Goal: Information Seeking & Learning: Learn about a topic

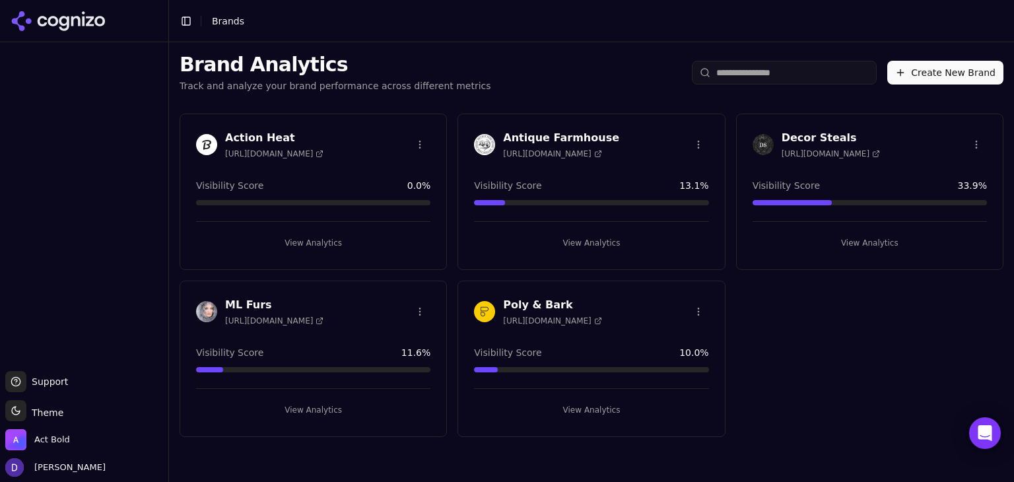
click at [530, 137] on h3 "Antique Farmhouse" at bounding box center [561, 138] width 116 height 16
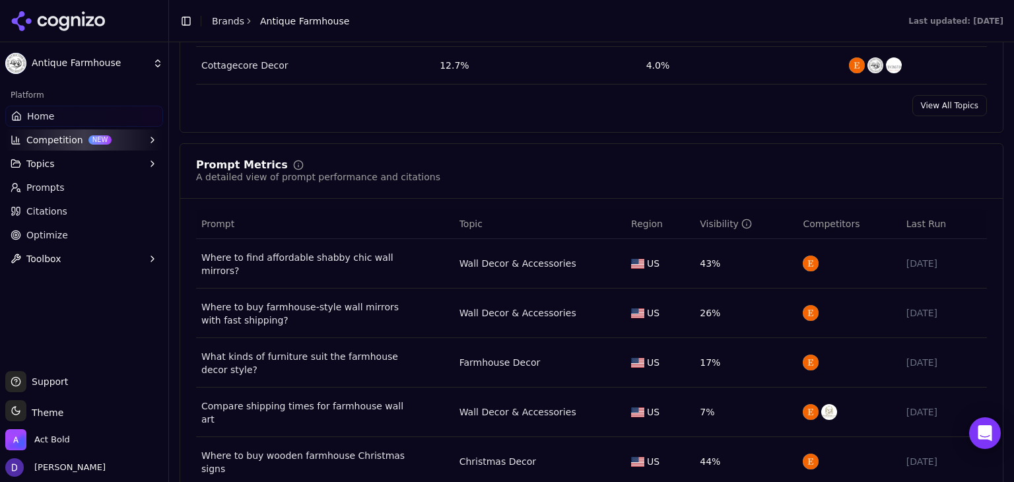
scroll to position [880, 0]
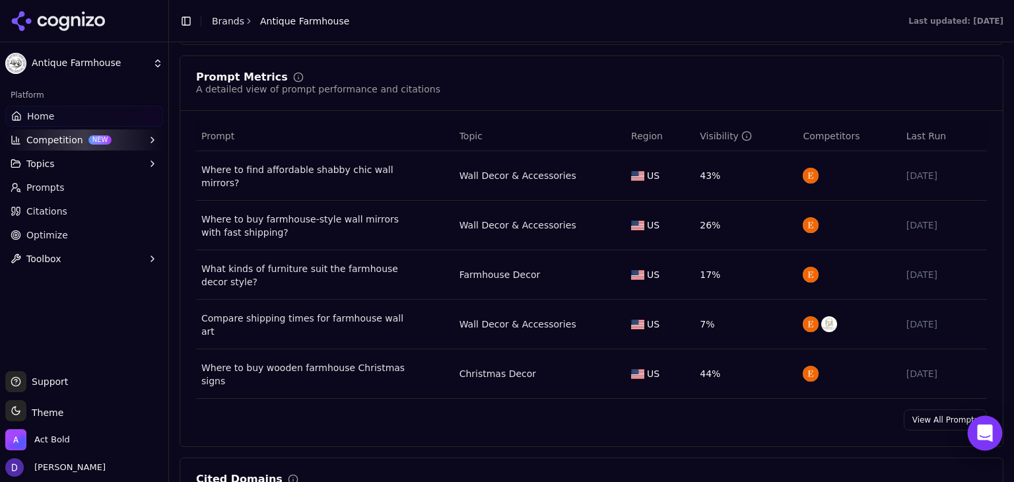
click at [985, 434] on icon "Open Intercom Messenger" at bounding box center [984, 433] width 15 height 17
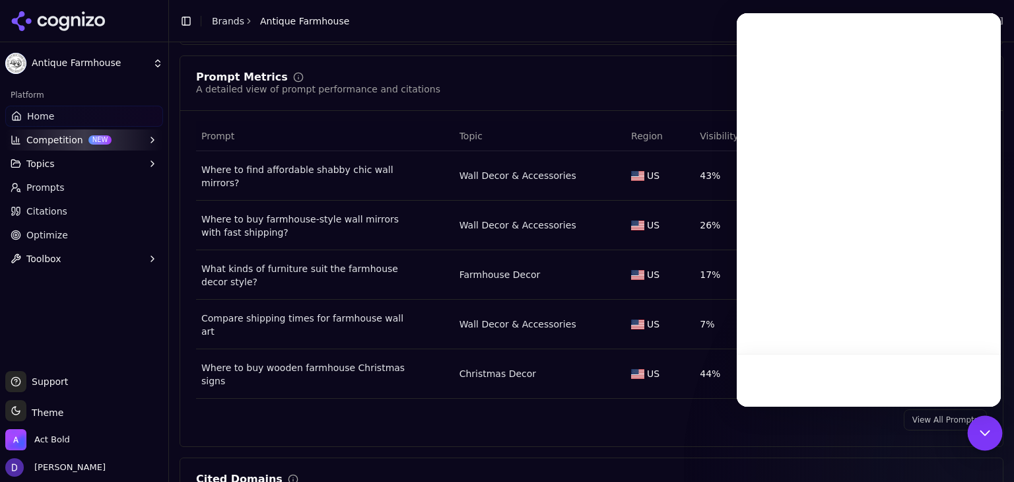
scroll to position [0, 0]
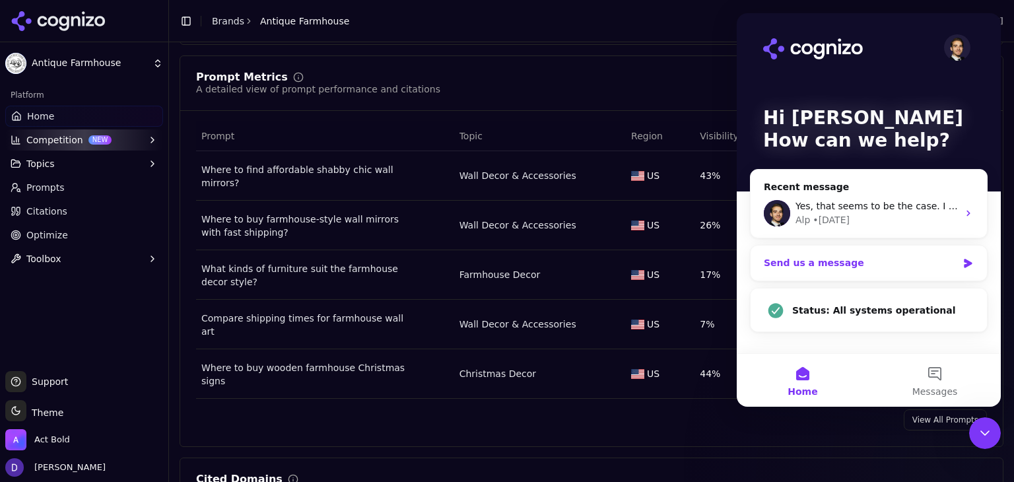
click at [822, 262] on div "Send us a message" at bounding box center [860, 263] width 193 height 14
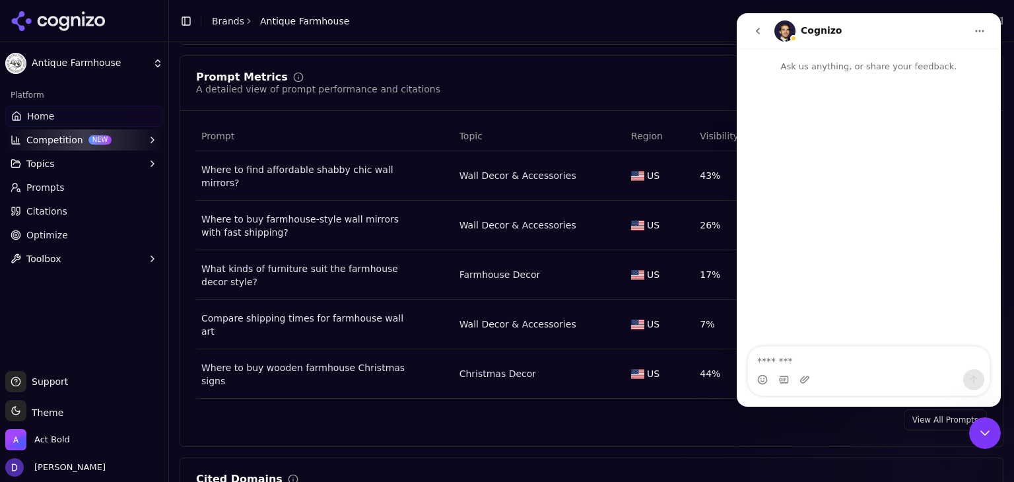
drag, startPoint x: 806, startPoint y: 353, endPoint x: 906, endPoint y: 347, distance: 99.9
click at [807, 353] on textarea "Message…" at bounding box center [869, 358] width 242 height 22
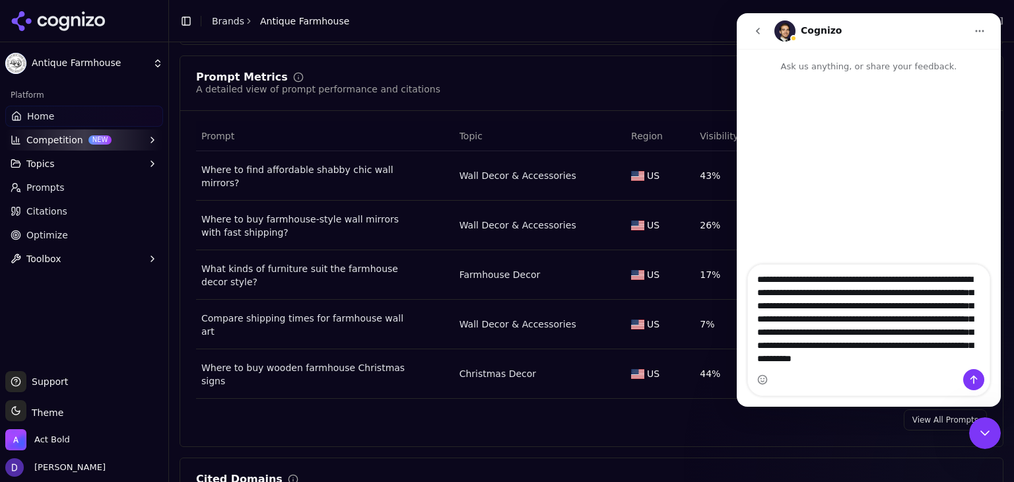
scroll to position [22, 0]
type textarea "**********"
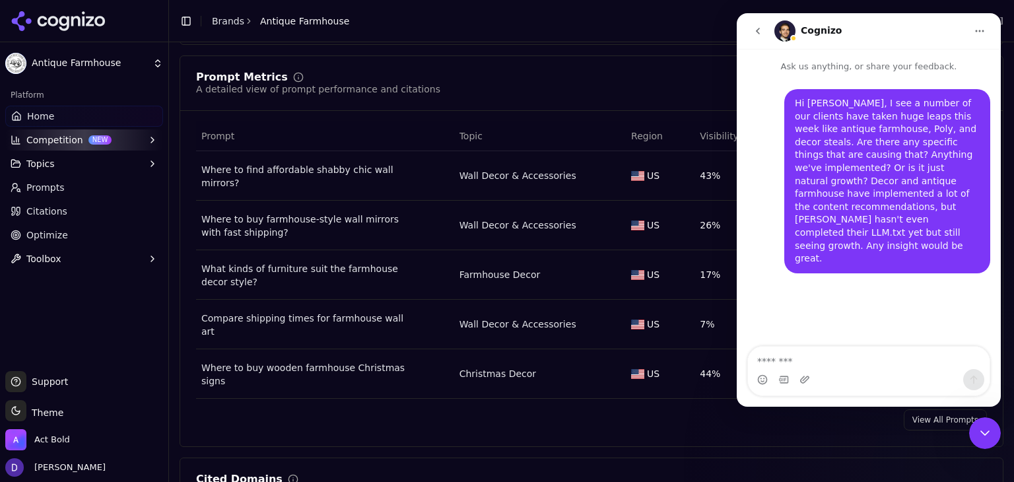
scroll to position [0, 0]
click at [987, 441] on div "Close Intercom Messenger" at bounding box center [985, 433] width 32 height 32
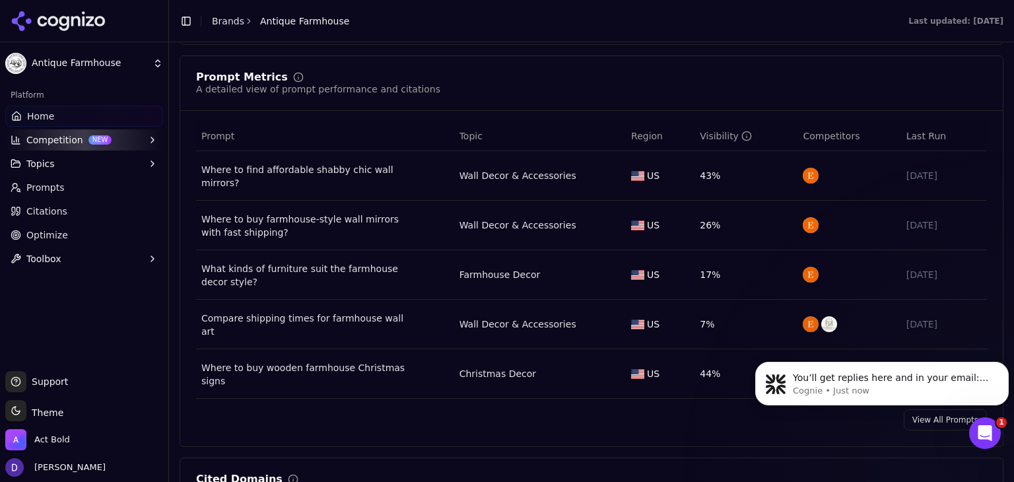
click at [214, 18] on link "Brands" at bounding box center [228, 21] width 32 height 11
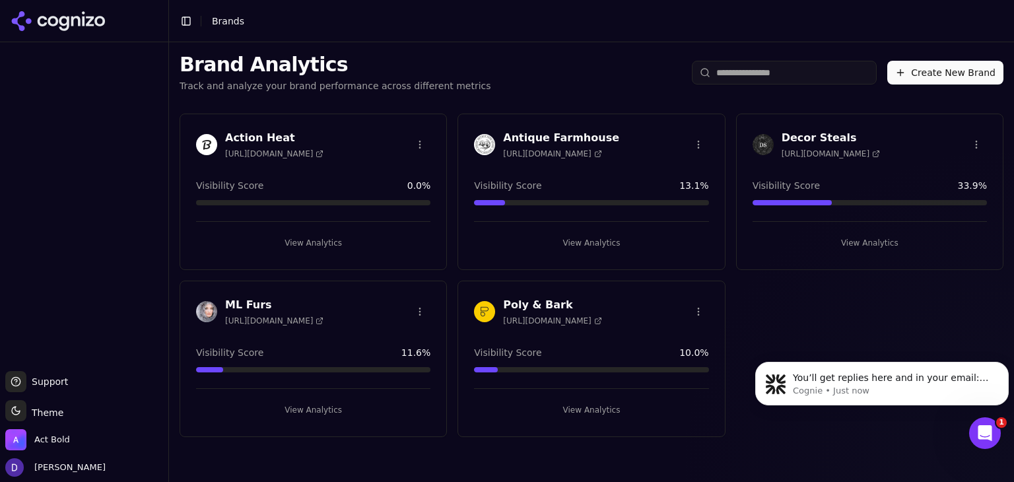
click at [993, 429] on icon "Open Intercom Messenger" at bounding box center [986, 434] width 22 height 22
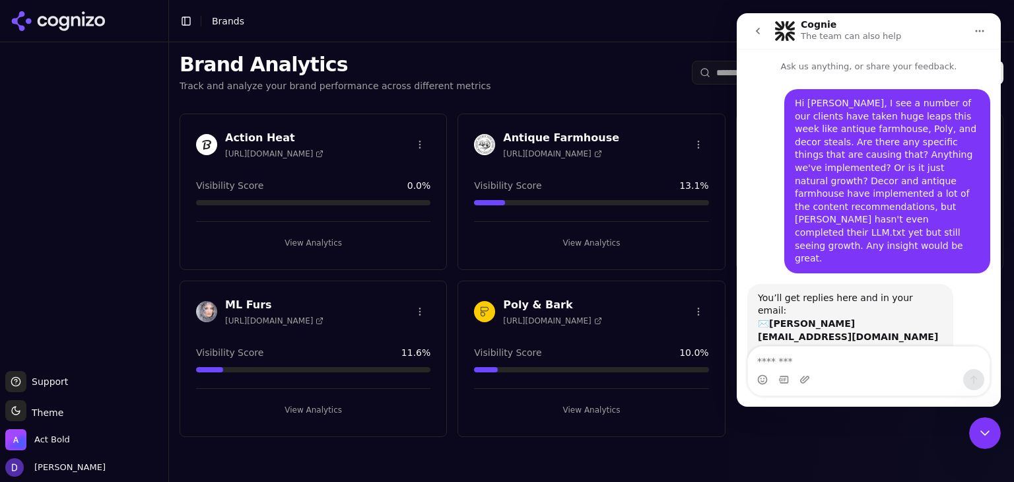
click at [985, 430] on icon "Close Intercom Messenger" at bounding box center [985, 433] width 16 height 16
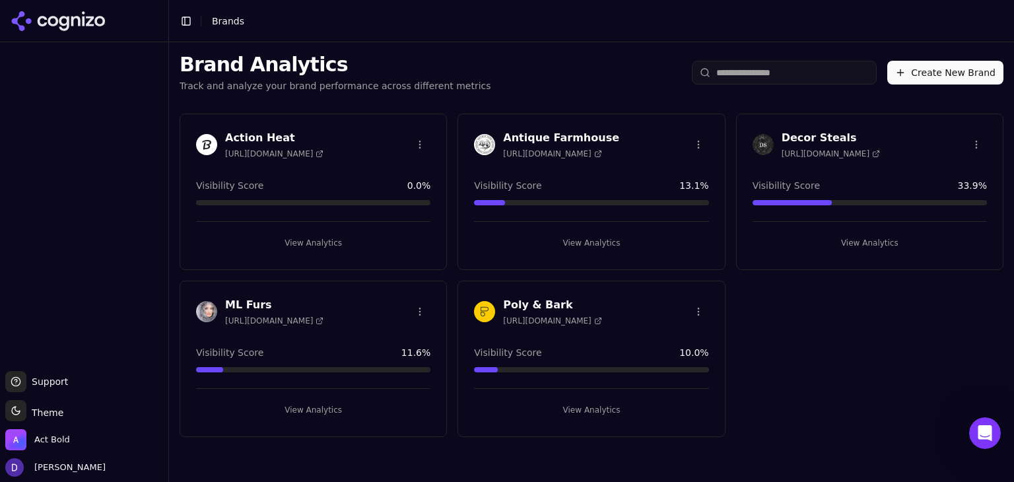
click at [837, 135] on h3 "Decor Steals" at bounding box center [831, 138] width 98 height 16
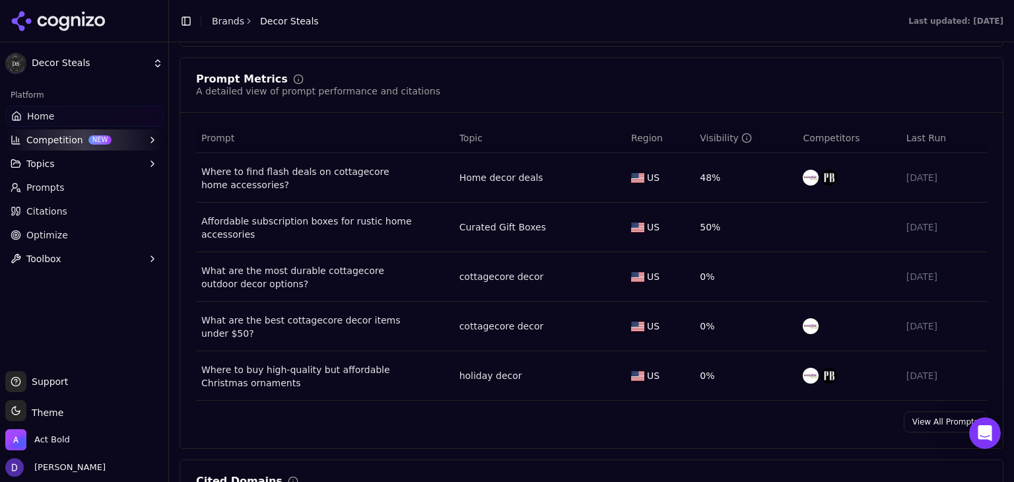
scroll to position [880, 0]
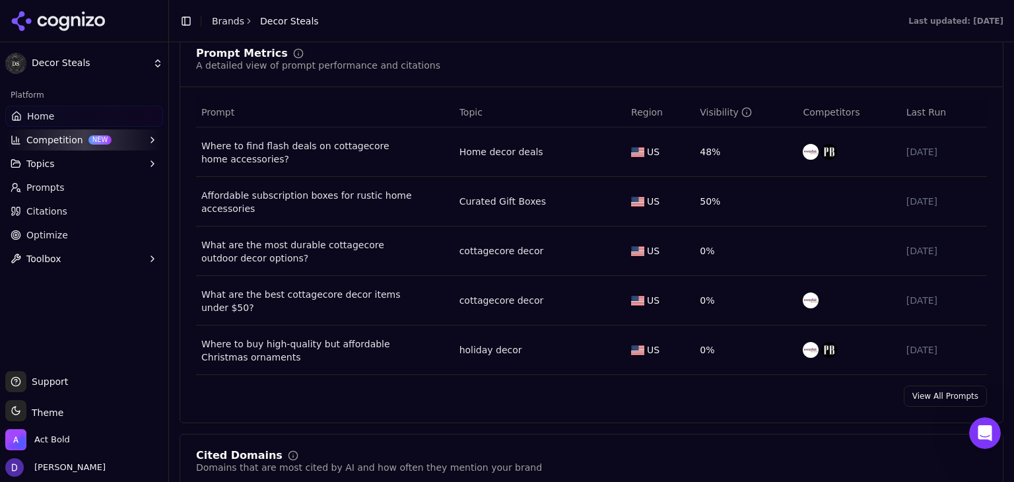
click at [956, 395] on link "View All Prompts" at bounding box center [945, 396] width 83 height 21
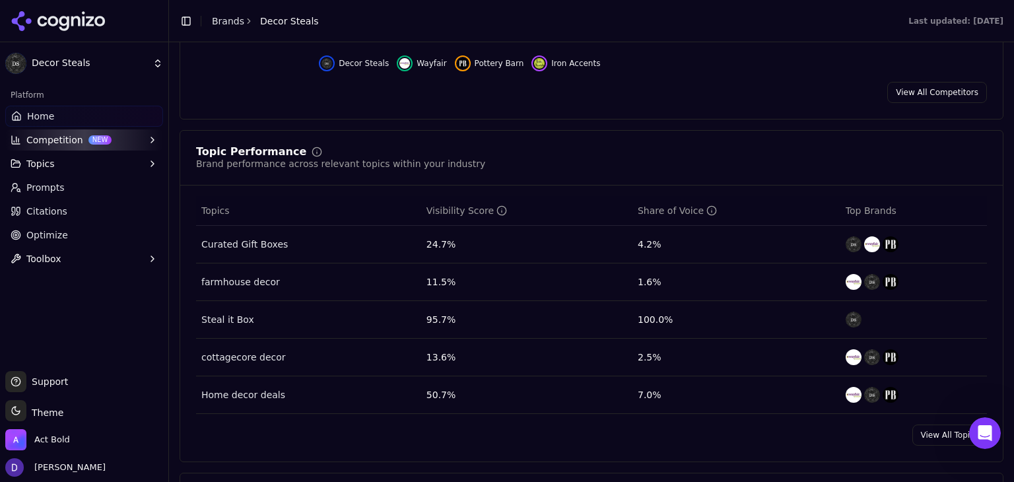
scroll to position [440, 0]
click at [932, 429] on link "View All Topics" at bounding box center [950, 434] width 75 height 21
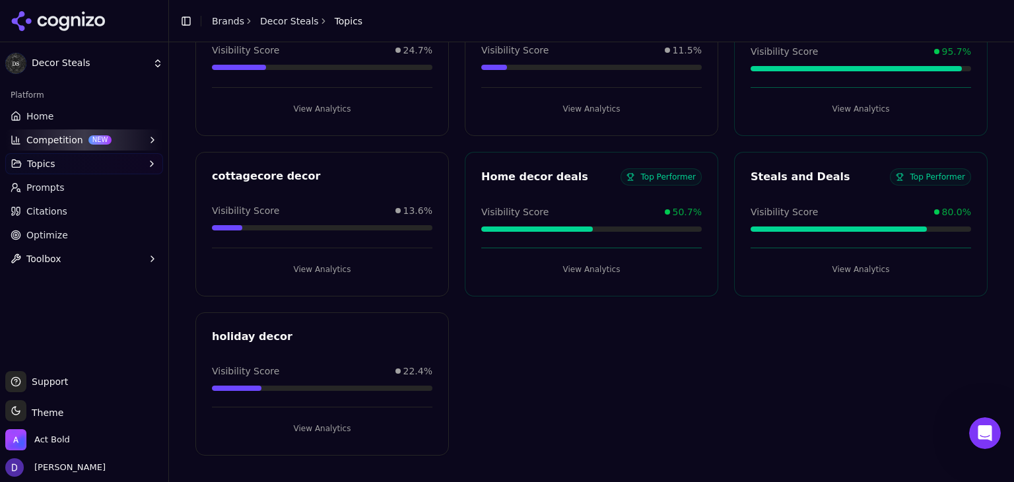
scroll to position [131, 0]
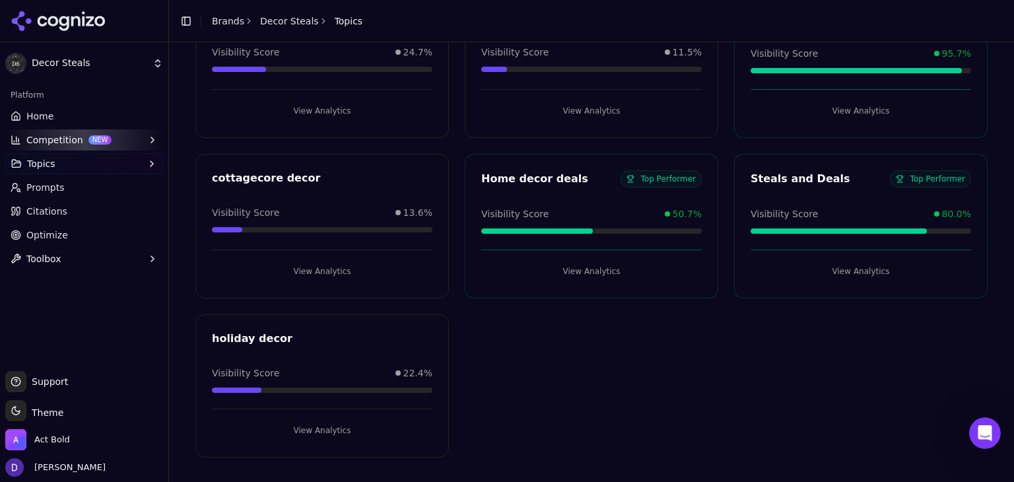
click at [799, 413] on div "Curated Gift Boxes Visibility Score 24.7% View Analytics farmhouse decor Visibi…" at bounding box center [591, 225] width 792 height 464
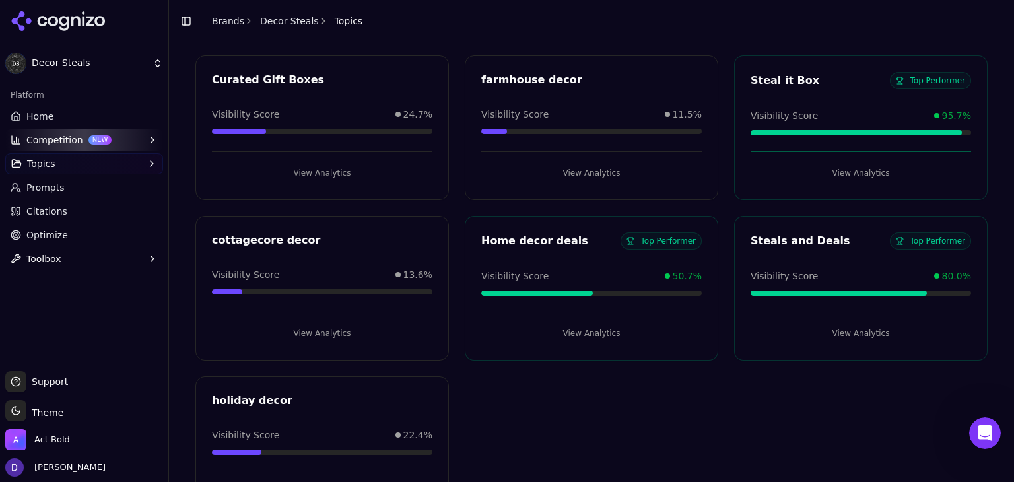
scroll to position [42, 0]
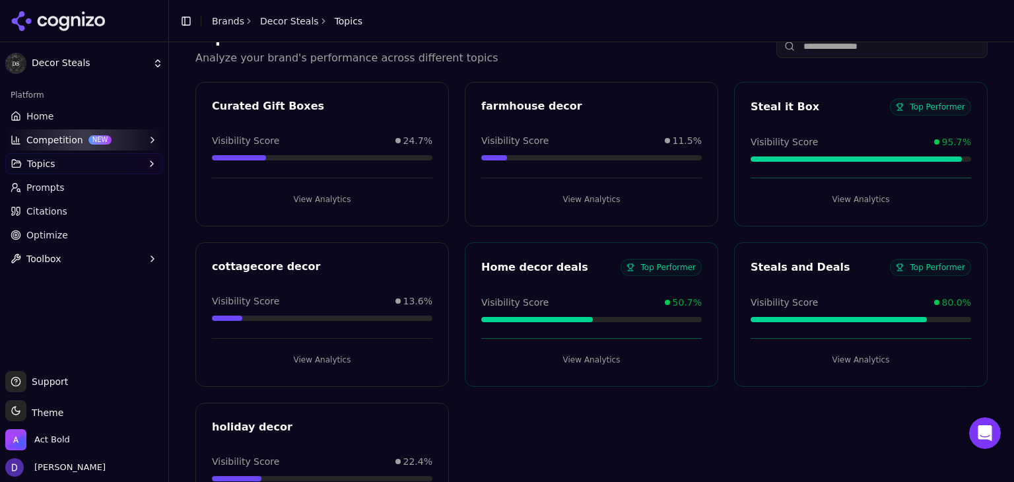
click at [229, 19] on link "Brands" at bounding box center [228, 21] width 32 height 11
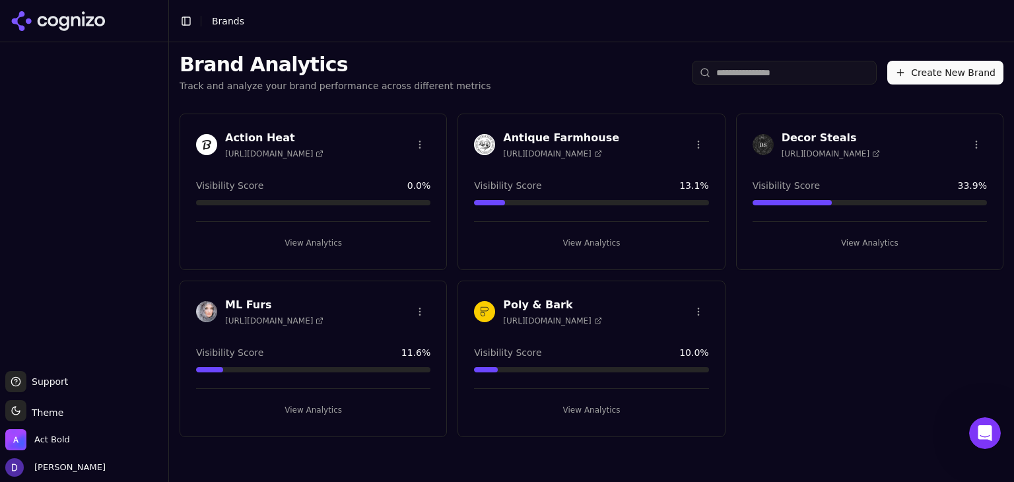
click at [254, 298] on h3 "ML Furs" at bounding box center [274, 305] width 98 height 16
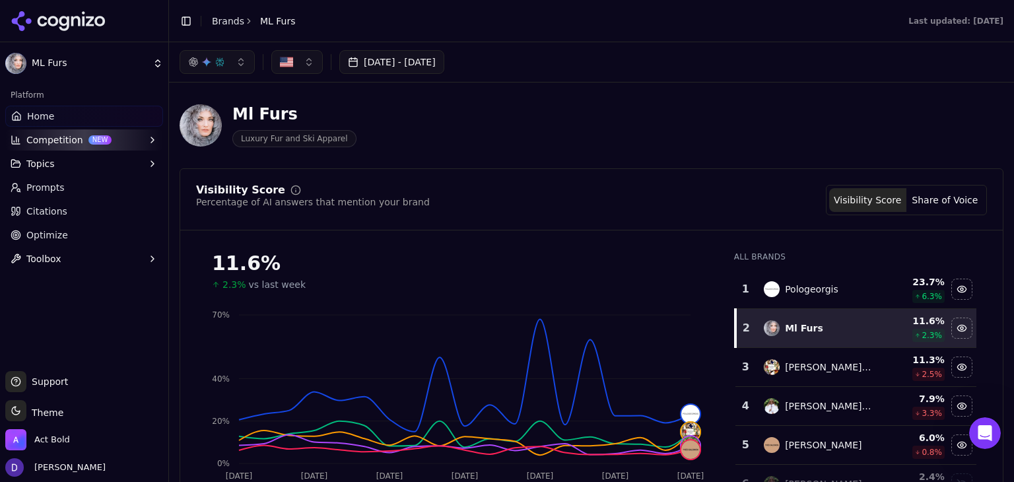
click at [227, 24] on link "Brands" at bounding box center [228, 21] width 32 height 11
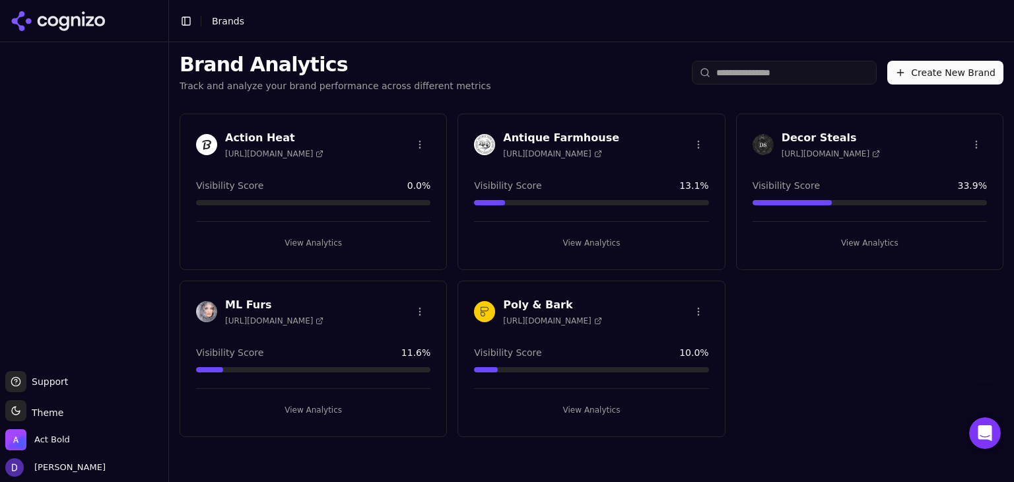
click at [529, 304] on h3 "Poly & Bark" at bounding box center [552, 305] width 98 height 16
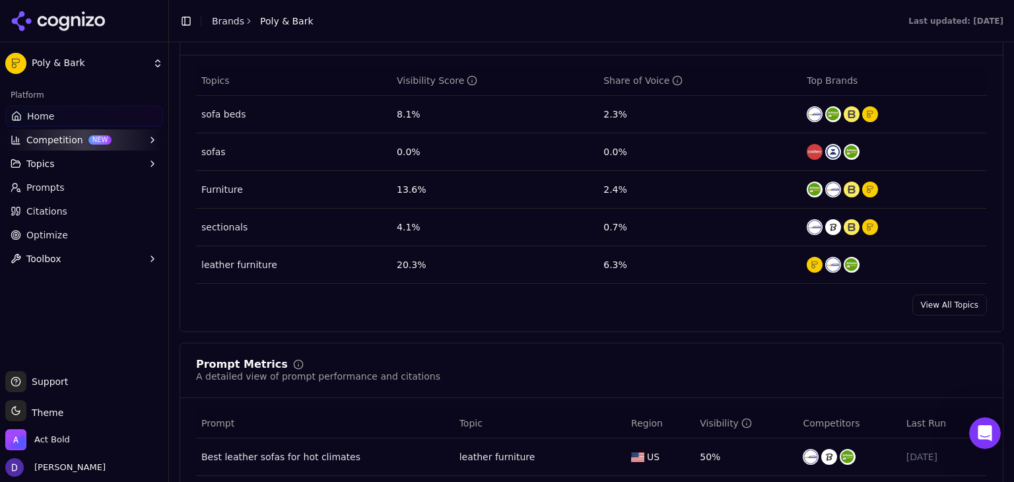
scroll to position [616, 0]
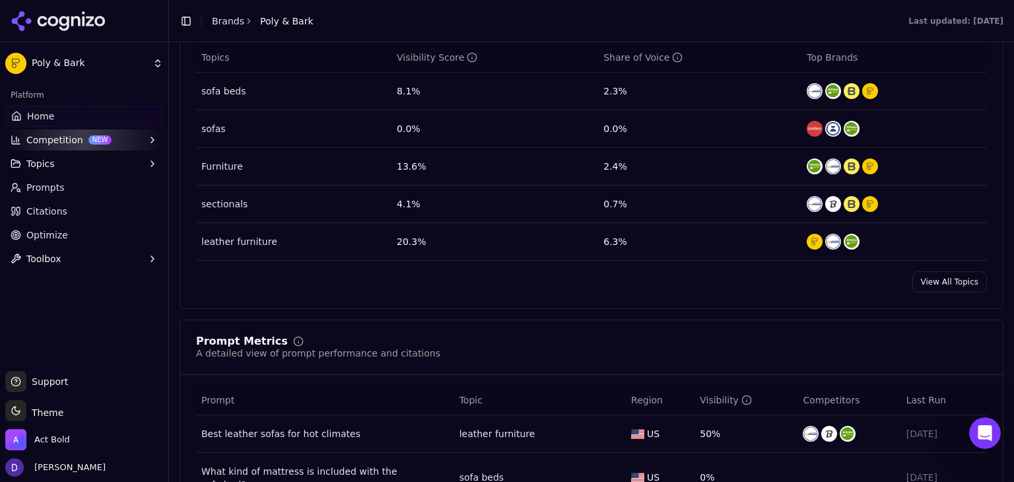
click at [927, 281] on link "View All Topics" at bounding box center [950, 281] width 75 height 21
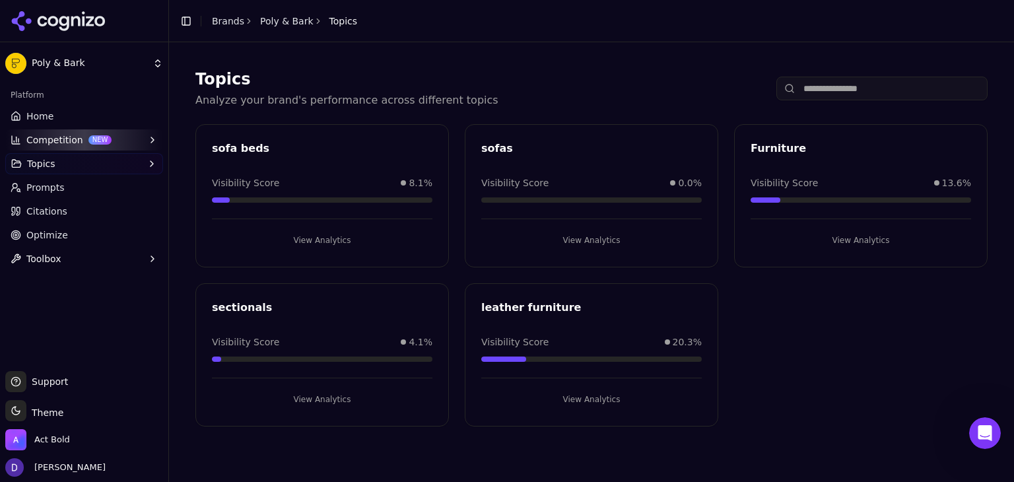
click at [82, 120] on link "Home" at bounding box center [84, 116] width 158 height 21
